Goal: Task Accomplishment & Management: Complete application form

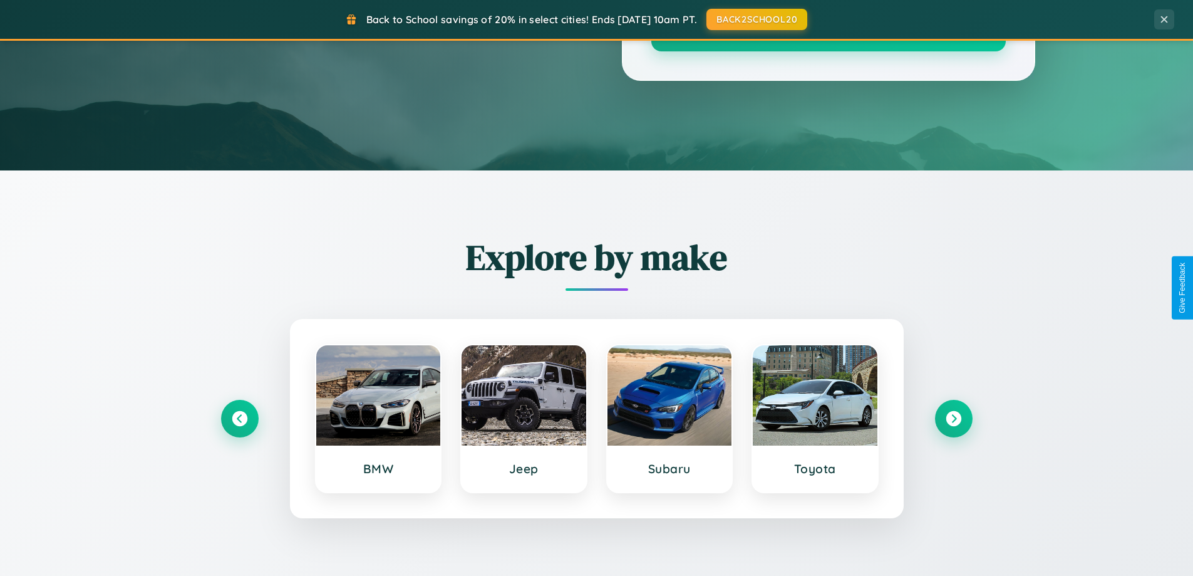
scroll to position [862, 0]
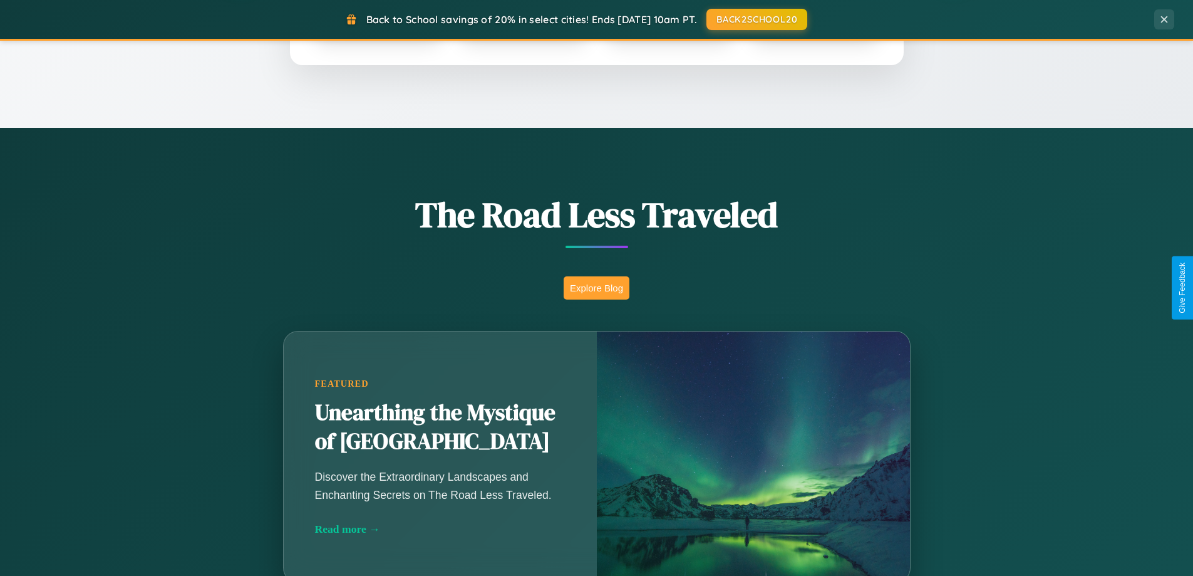
click at [596, 287] on button "Explore Blog" at bounding box center [597, 287] width 66 height 23
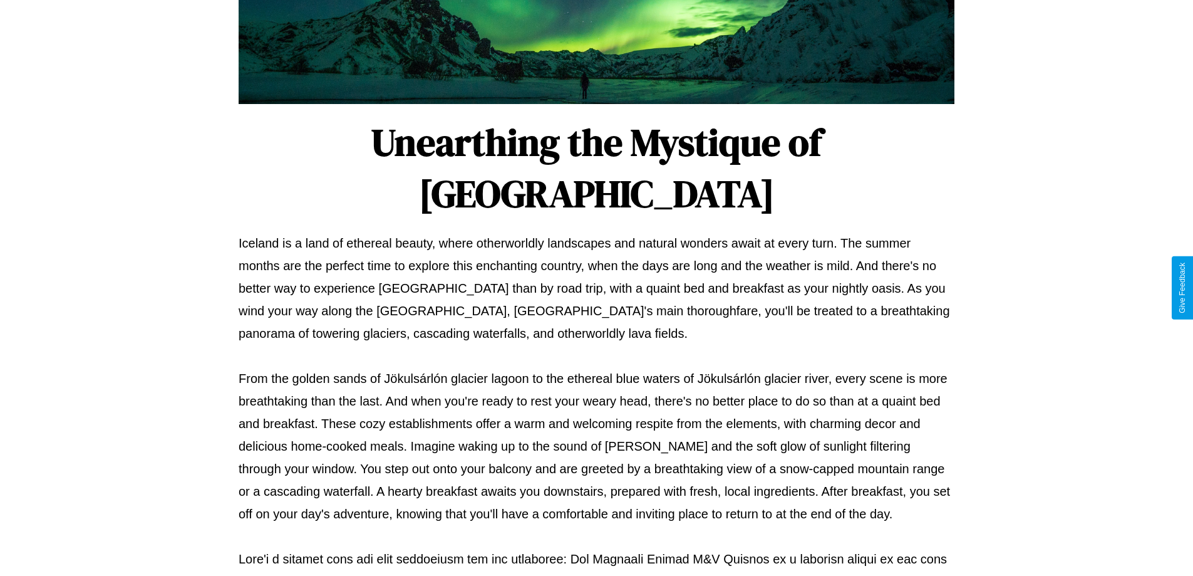
scroll to position [405, 0]
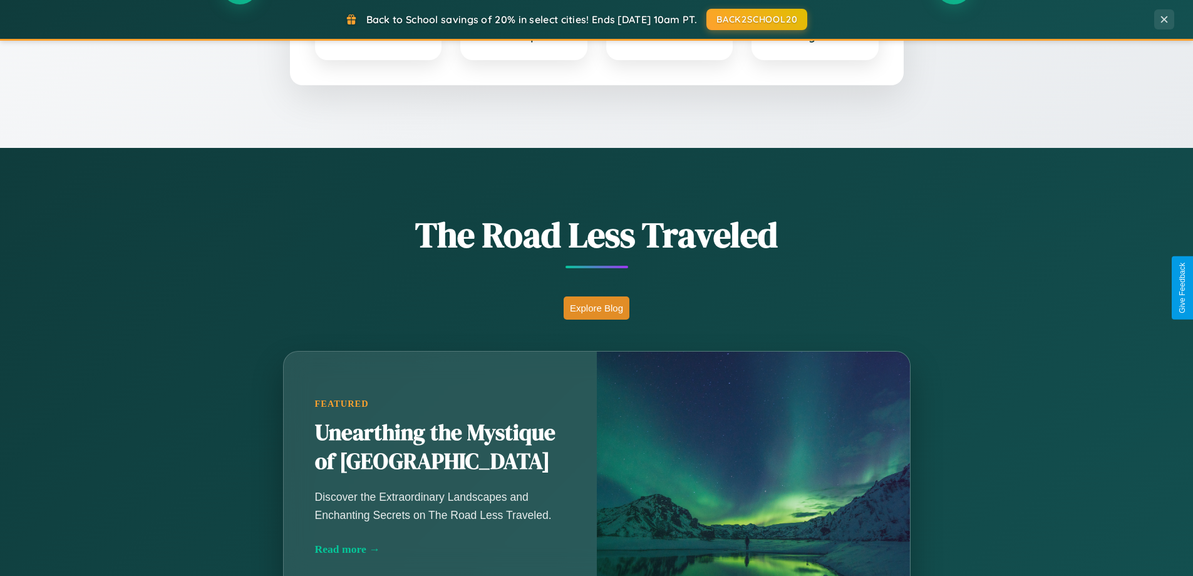
scroll to position [540, 0]
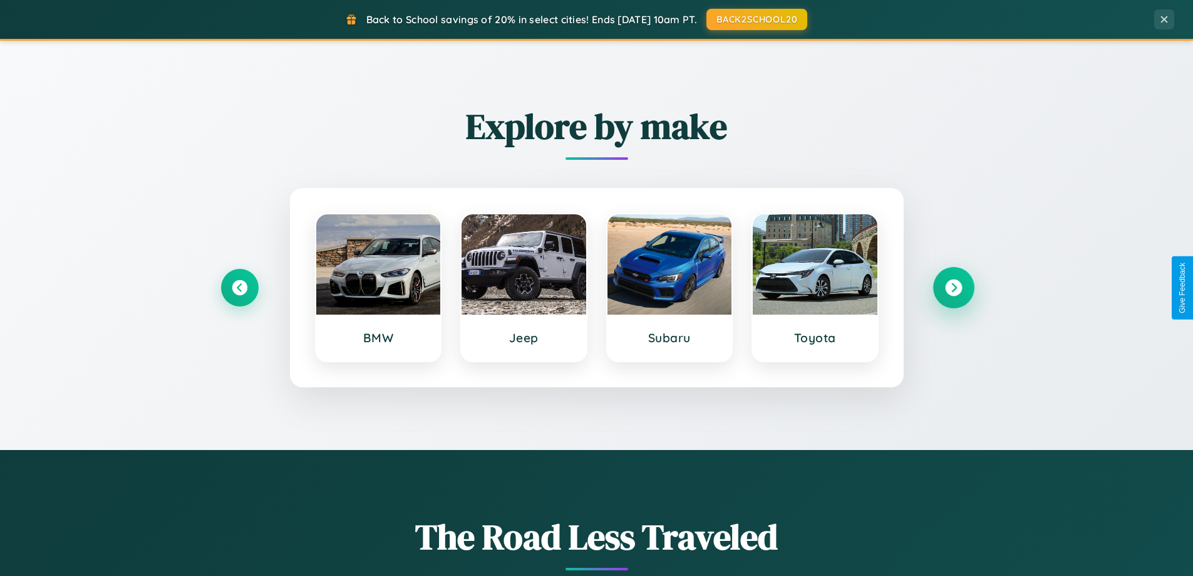
click at [953, 287] on icon at bounding box center [953, 287] width 17 height 17
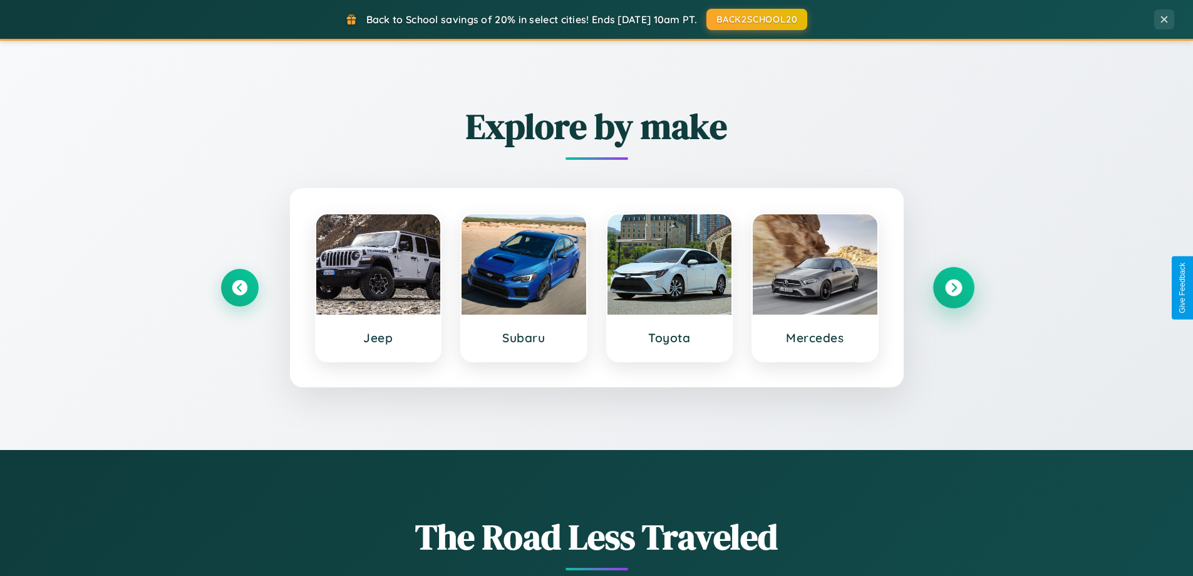
click at [953, 287] on icon at bounding box center [953, 287] width 17 height 17
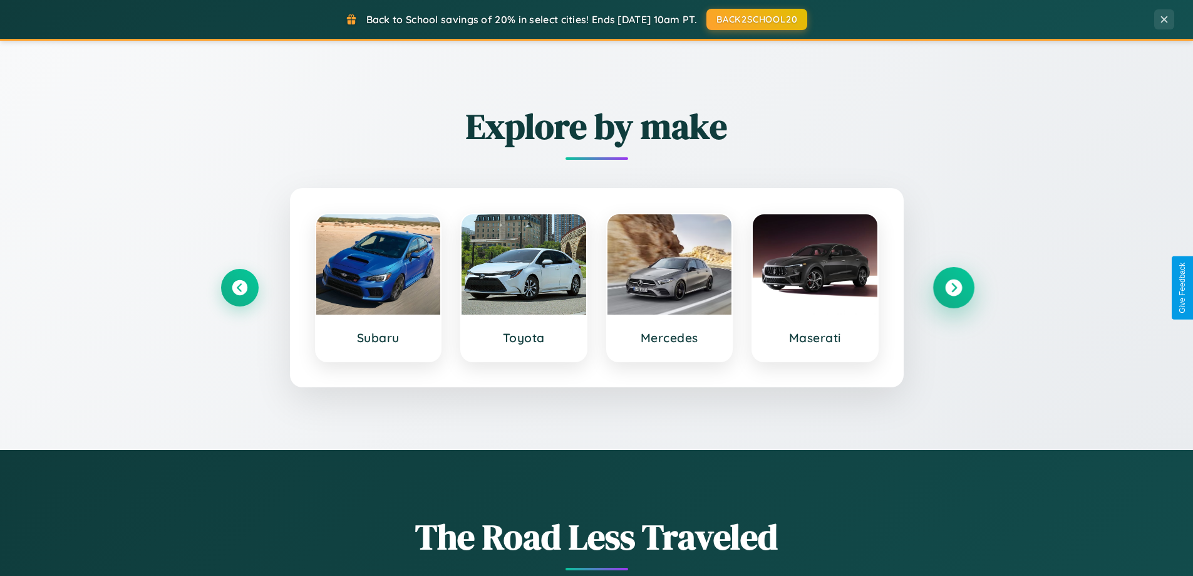
click at [953, 287] on icon at bounding box center [953, 287] width 17 height 17
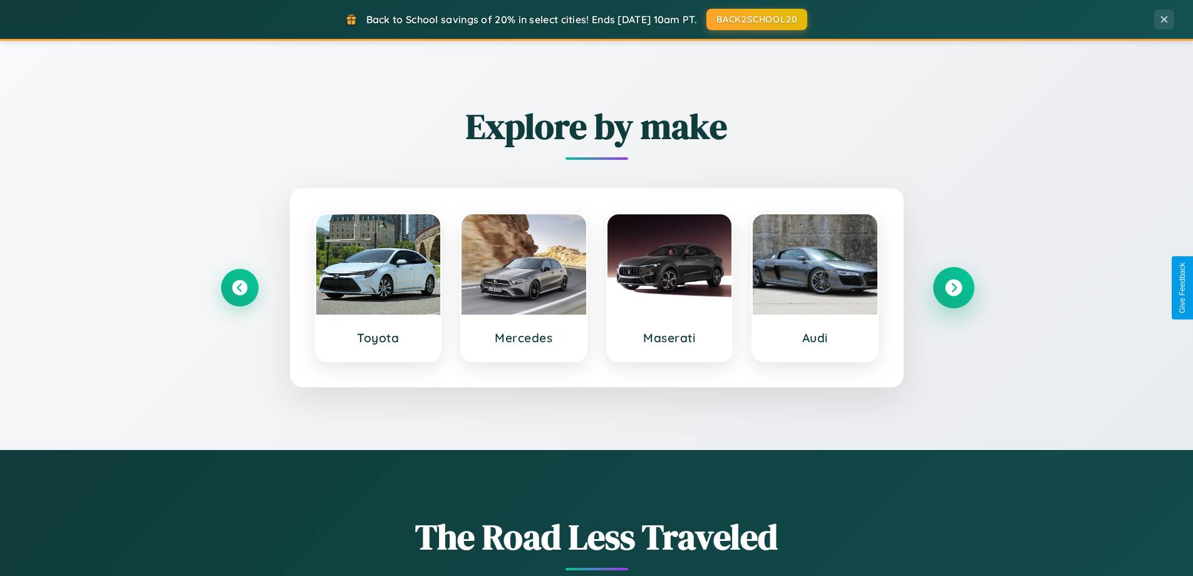
click at [953, 287] on icon at bounding box center [953, 287] width 17 height 17
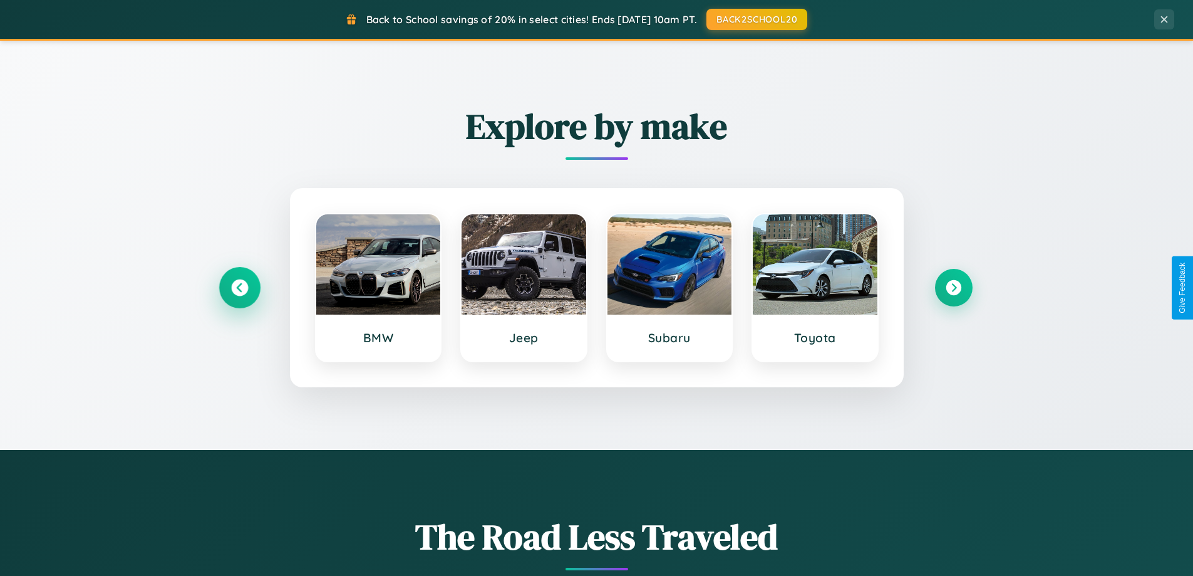
click at [239, 287] on icon at bounding box center [239, 287] width 17 height 17
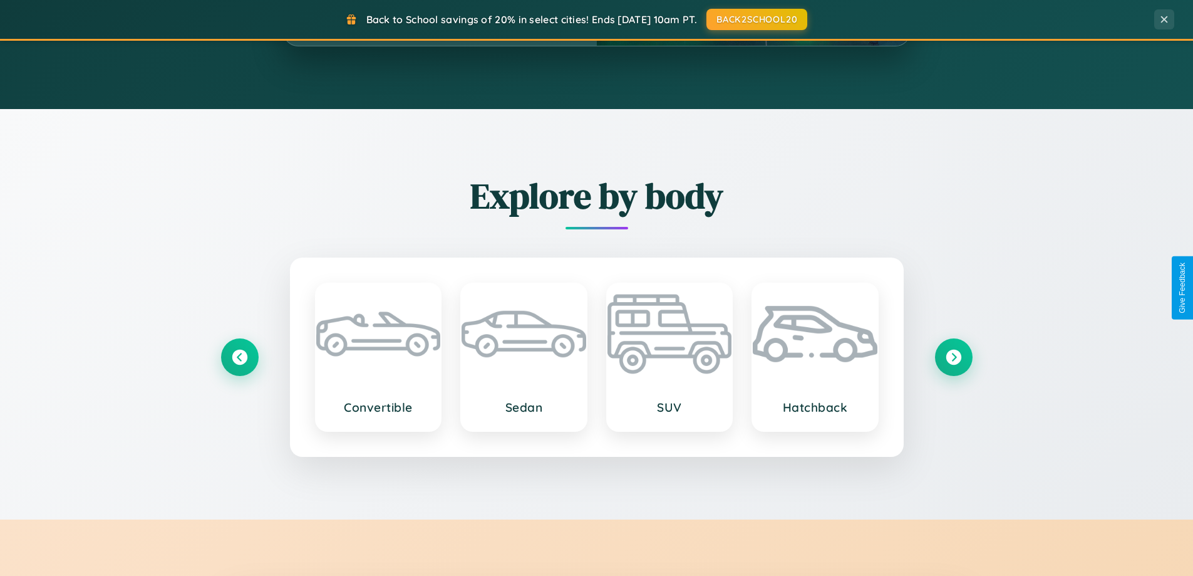
scroll to position [2410, 0]
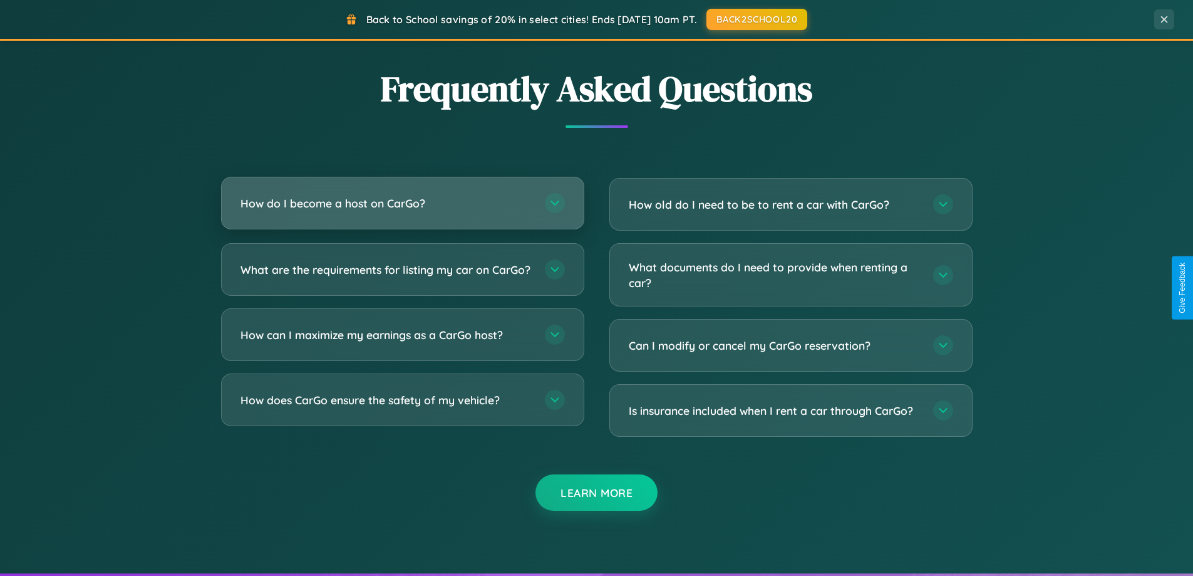
click at [402, 203] on h3 "How do I become a host on CarGo?" at bounding box center [387, 203] width 292 height 16
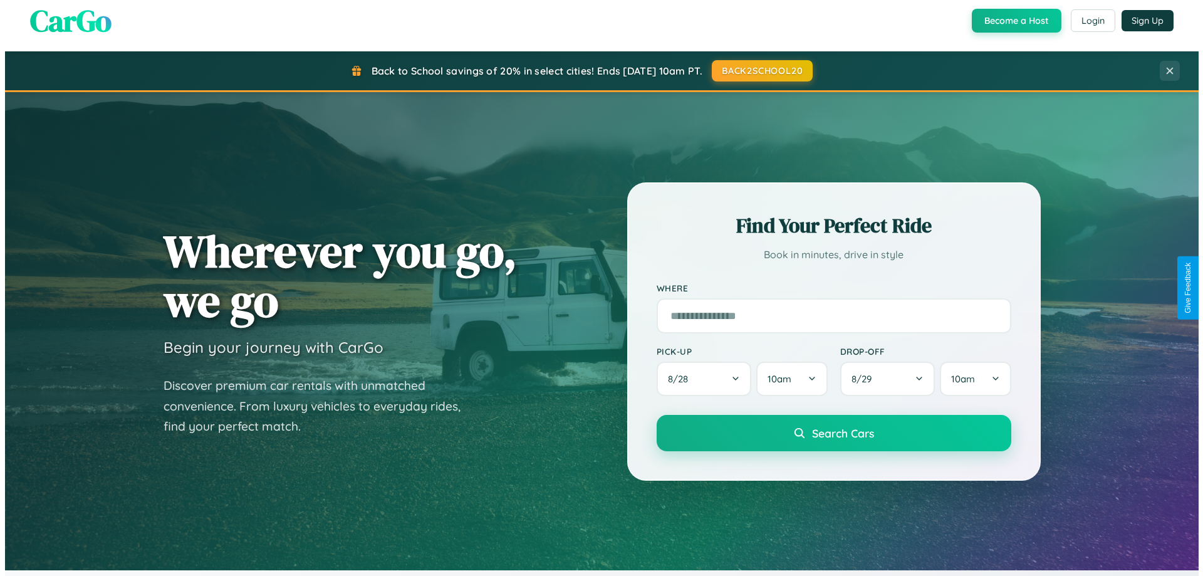
scroll to position [0, 0]
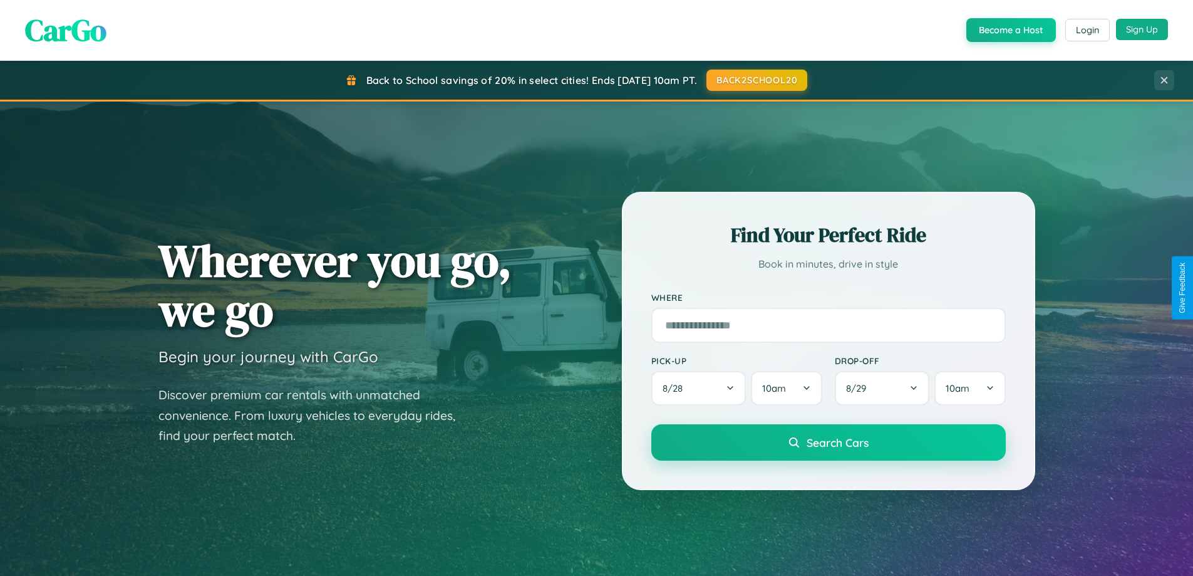
click at [1142, 29] on button "Sign Up" at bounding box center [1142, 29] width 52 height 21
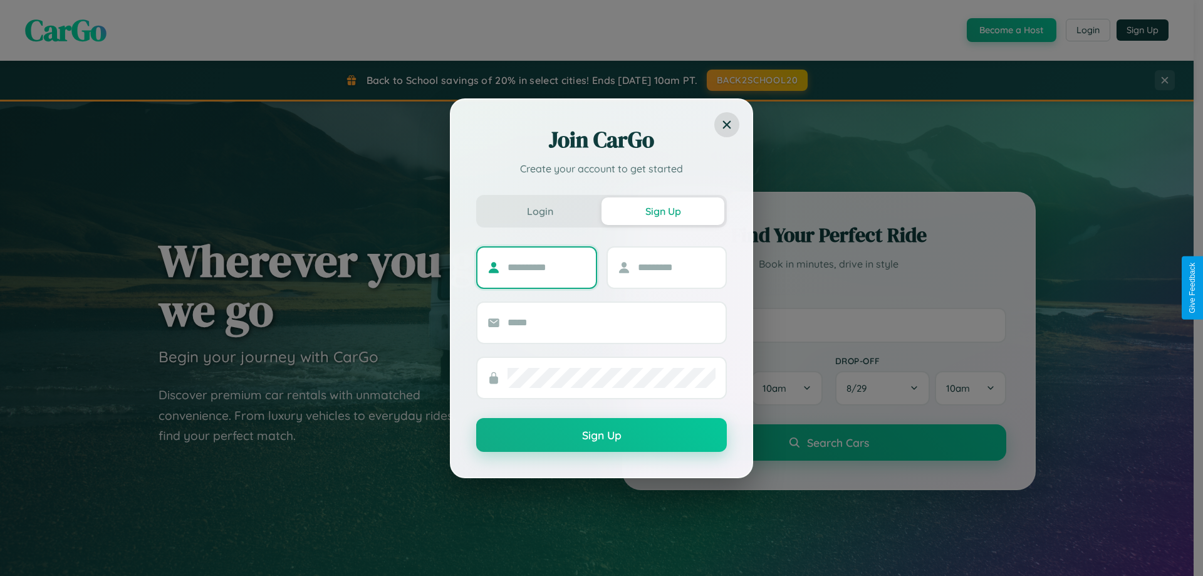
click at [546, 267] on input "text" at bounding box center [546, 267] width 78 height 20
type input "*********"
click at [676, 267] on input "text" at bounding box center [677, 267] width 78 height 20
type input "******"
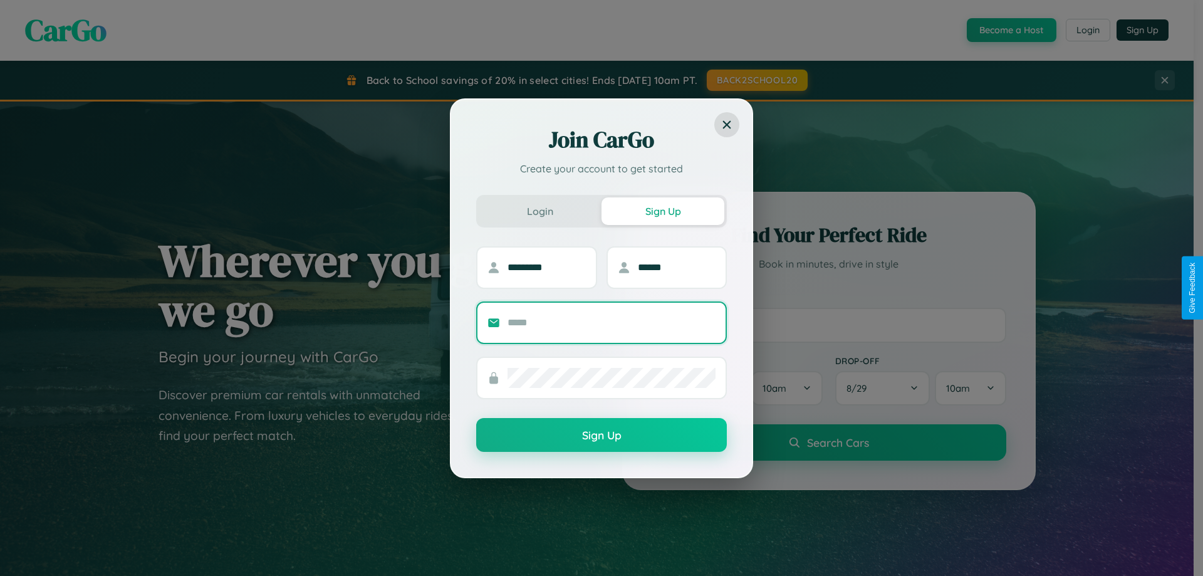
click at [611, 322] on input "text" at bounding box center [611, 323] width 208 height 20
type input "**********"
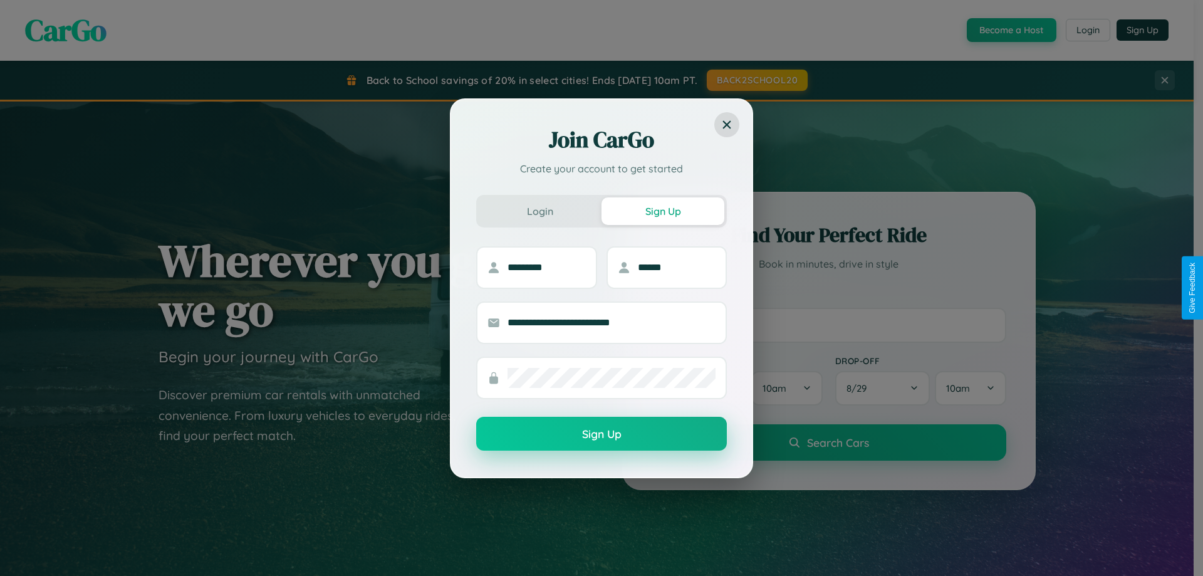
click at [601, 434] on button "Sign Up" at bounding box center [601, 434] width 251 height 34
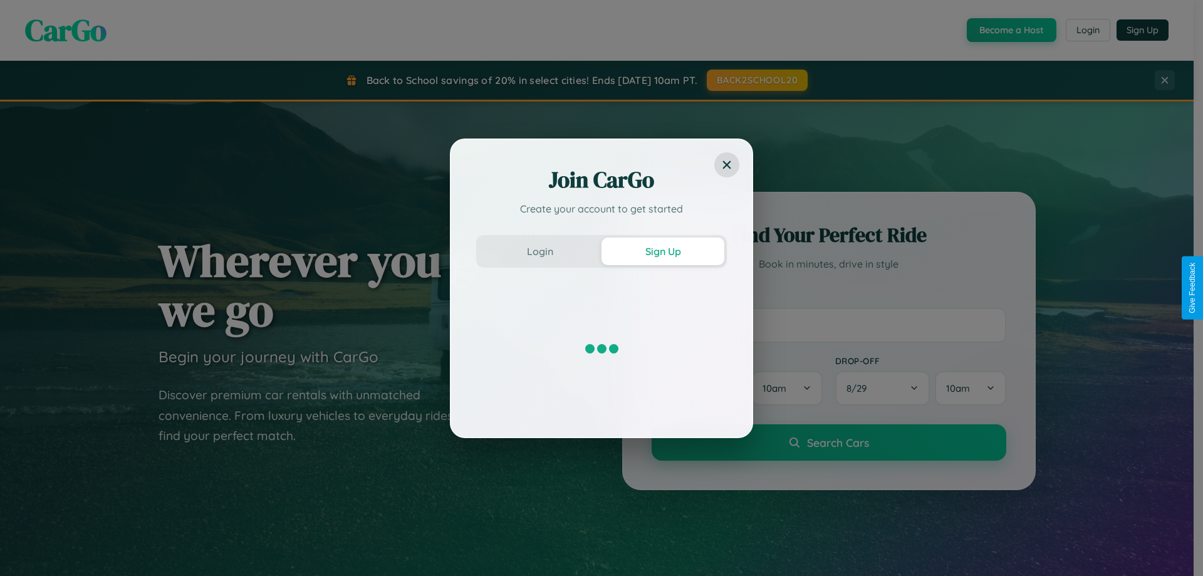
click at [1010, 30] on div "Join CarGo Create your account to get started Login Sign Up" at bounding box center [601, 288] width 1203 height 576
click at [663, 251] on button "Sign Up" at bounding box center [662, 251] width 123 height 28
